Goal: Information Seeking & Learning: Learn about a topic

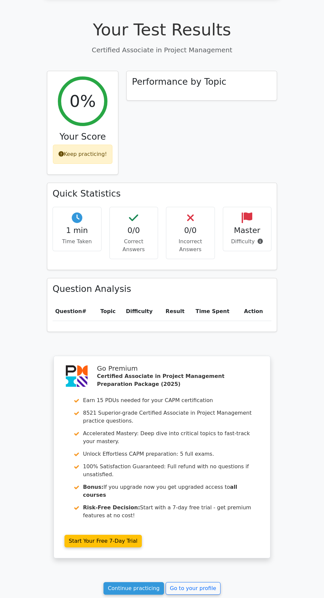
click at [130, 582] on link "Continue practicing" at bounding box center [134, 588] width 61 height 13
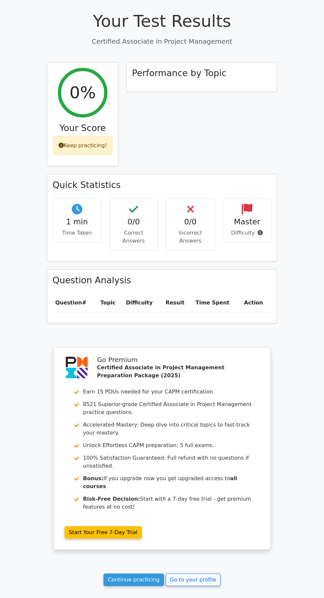
scroll to position [269, 0]
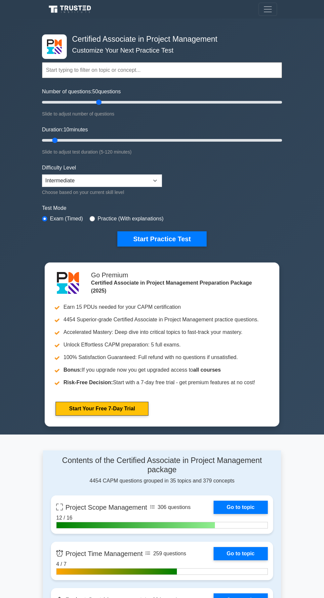
type input "50"
click at [177, 238] on button "Start Practice Test" at bounding box center [161, 238] width 89 height 15
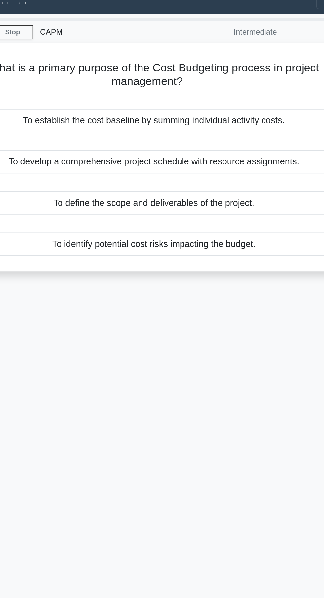
click at [230, 104] on div "To develop a comprehensive project schedule with resource assignments." at bounding box center [162, 107] width 214 height 14
click at [55, 98] on input "b. To develop a comprehensive project schedule with resource assignments." at bounding box center [55, 96] width 0 height 4
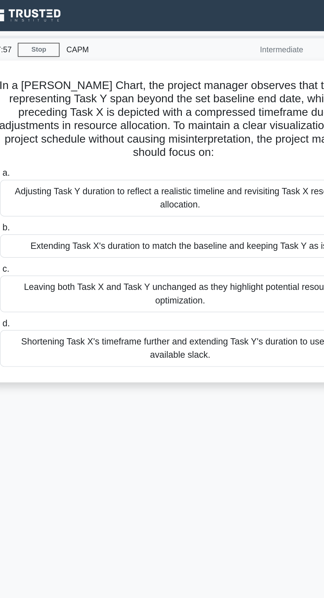
click at [170, 175] on div "Leaving both Task X and Task Y unchanged as they highlight potential resource o…" at bounding box center [162, 175] width 214 height 22
click at [55, 162] on input "c. Leaving both Task X and Task Y unchanged as they highlight potential resourc…" at bounding box center [55, 160] width 0 height 4
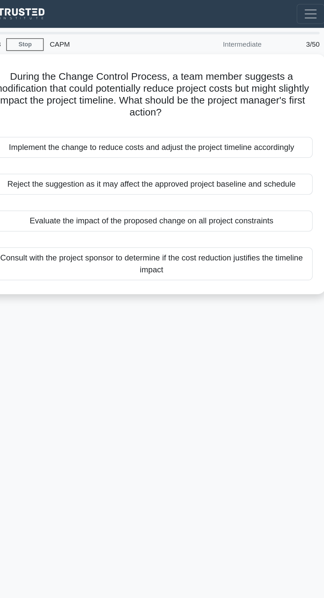
click at [207, 143] on div "Evaluate the impact of the proposed change on all project constraints" at bounding box center [162, 147] width 214 height 14
click at [55, 138] on input "c. Evaluate the impact of the proposed change on all project constraints" at bounding box center [55, 136] width 0 height 4
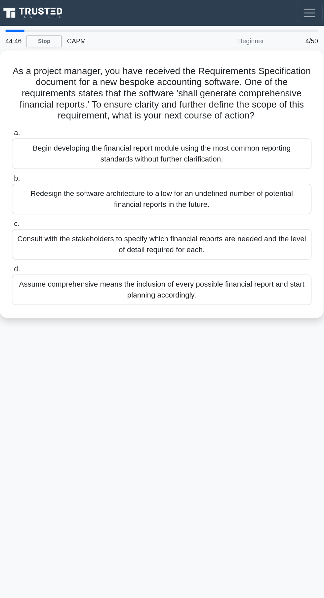
click at [189, 175] on div "Consult with the stakeholders to specify which financial reports are needed and…" at bounding box center [162, 175] width 214 height 22
click at [55, 162] on input "c. Consult with the stakeholders to specify which financial reports are needed …" at bounding box center [55, 160] width 0 height 4
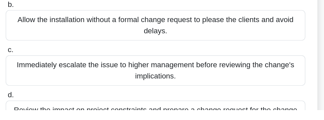
scroll to position [75, 0]
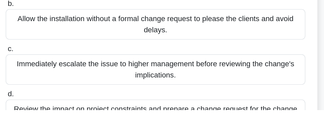
click at [55, 111] on input "d. Review the impact on project constraints and prepare a change request for th…" at bounding box center [55, 109] width 0 height 4
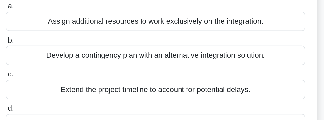
scroll to position [84, 0]
click at [163, 46] on div "Develop a contingency plan with an alternative integration solution." at bounding box center [162, 46] width 214 height 14
click at [55, 37] on input "b. Develop a contingency plan with an alternative integration solution." at bounding box center [55, 35] width 0 height 4
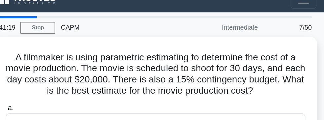
scroll to position [0, 0]
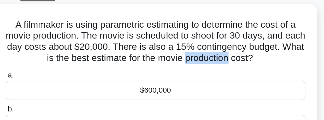
click at [242, 83] on label "a. $600,000" at bounding box center [162, 94] width 214 height 22
click at [55, 85] on input "a. $600,000" at bounding box center [55, 87] width 0 height 4
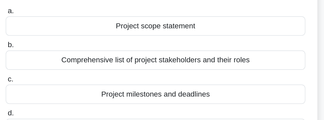
scroll to position [54, 0]
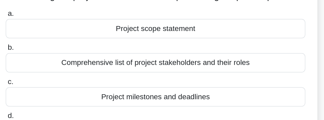
click at [232, 23] on div "Project scope statement" at bounding box center [162, 28] width 214 height 14
click at [55, 20] on input "a. Project scope statement" at bounding box center [55, 18] width 0 height 4
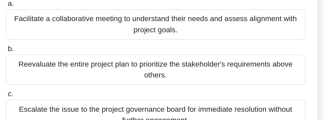
scroll to position [68, 0]
click at [231, 26] on div "Facilitate a collaborative meeting to understand their needs and assess alignme…" at bounding box center [162, 26] width 214 height 22
click at [55, 13] on input "a. Facilitate a collaborative meeting to understand their needs and assess alig…" at bounding box center [55, 11] width 0 height 4
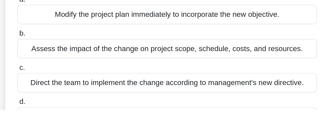
scroll to position [46, 0]
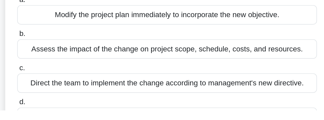
click at [80, 74] on div "Assess the impact of the change on project scope, schedule, costs, and resource…" at bounding box center [162, 76] width 214 height 14
click at [55, 68] on input "b. Assess the impact of the change on project scope, schedule, costs, and resou…" at bounding box center [55, 66] width 0 height 4
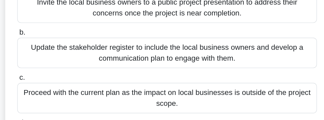
scroll to position [89, 0]
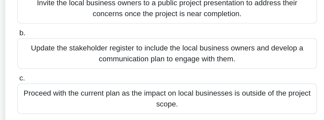
click at [196, 53] on div "Update the stakeholder register to include the local business owners and develo…" at bounding box center [162, 54] width 214 height 22
click at [55, 41] on input "b. Update the stakeholder register to include the local business owners and dev…" at bounding box center [55, 39] width 0 height 4
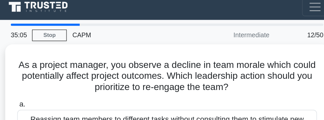
scroll to position [0, 0]
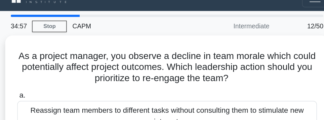
click at [80, 30] on link "Stop" at bounding box center [77, 29] width 25 height 8
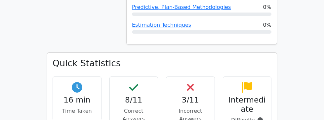
scroll to position [427, 0]
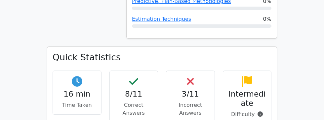
click at [260, 112] on icon at bounding box center [260, 114] width 5 height 5
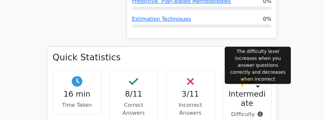
click at [267, 75] on div "The difficulty level increases when you answer questions correctly and decrease…" at bounding box center [258, 65] width 66 height 37
